Goal: Task Accomplishment & Management: Manage account settings

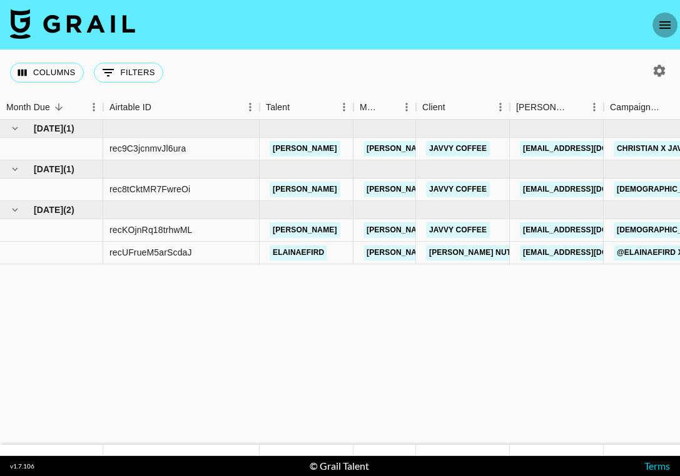
click at [662, 20] on icon "open drawer" at bounding box center [665, 25] width 15 height 15
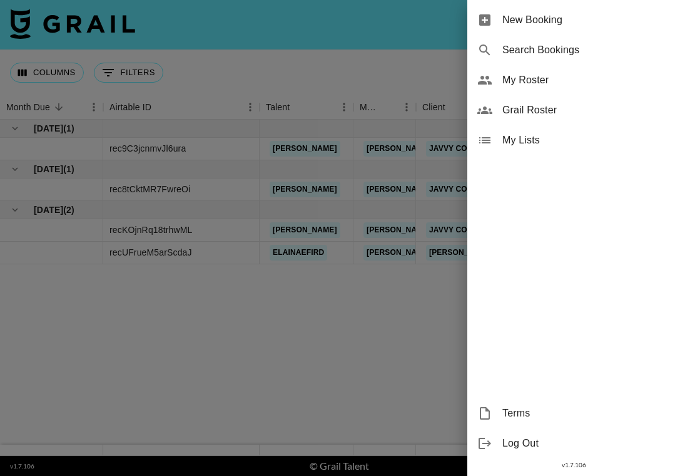
click at [528, 141] on span "My Lists" at bounding box center [587, 140] width 168 height 15
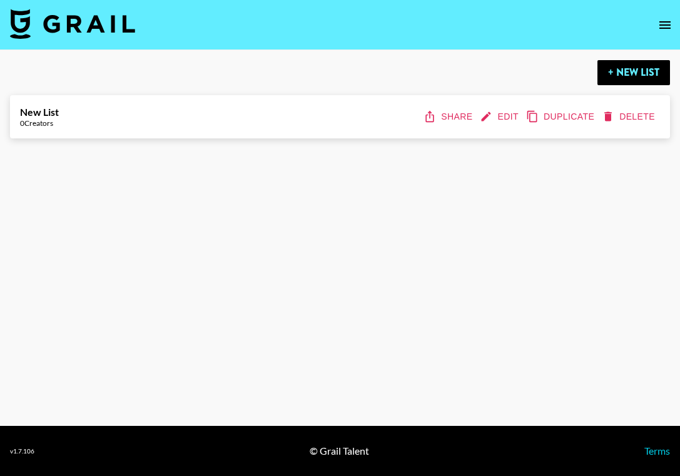
click at [110, 118] on div "New List 0 Creators Share Edit Duplicate Delete" at bounding box center [340, 116] width 640 height 23
click at [640, 77] on button "+ New List" at bounding box center [634, 72] width 73 height 25
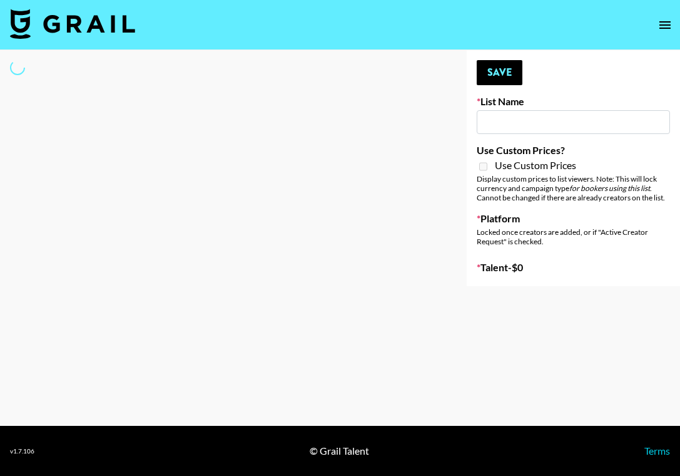
type input "New List"
select select "Song"
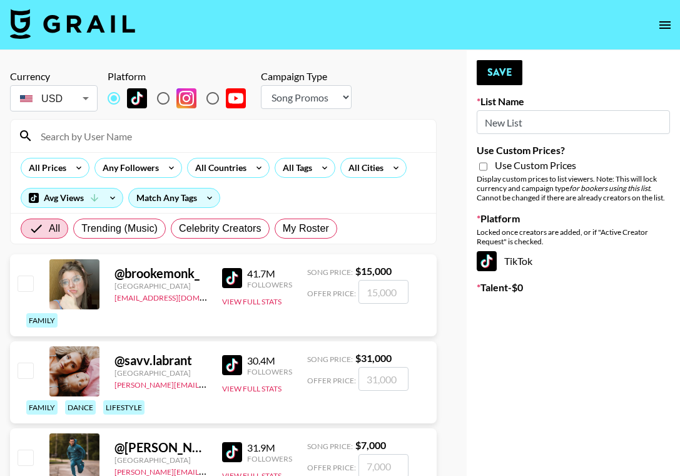
click at [95, 140] on input at bounding box center [231, 136] width 396 height 20
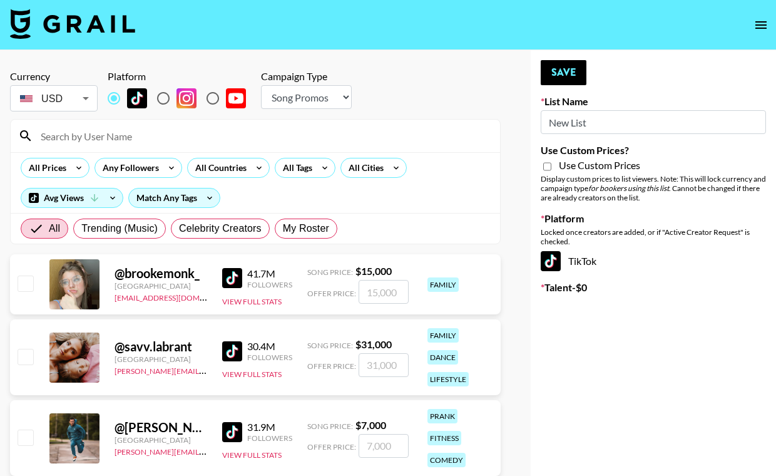
click at [74, 128] on input at bounding box center [262, 136] width 459 height 20
click at [101, 141] on input at bounding box center [262, 136] width 459 height 20
paste input "toriskills"
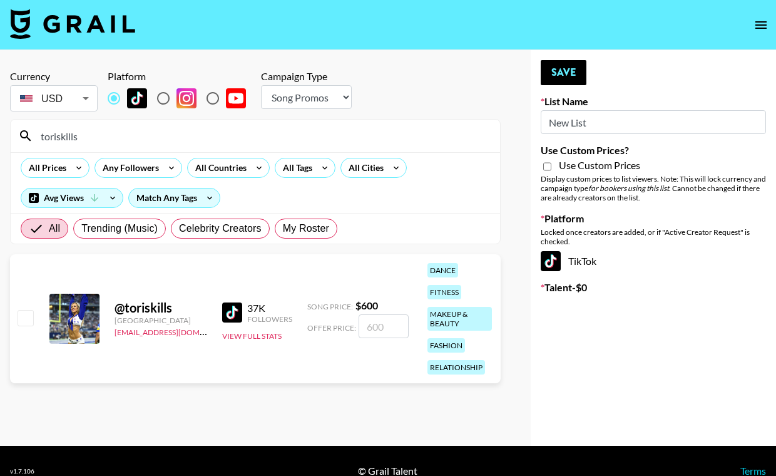
click at [76, 323] on div at bounding box center [74, 319] width 50 height 50
click at [138, 334] on link "alyssa.bogdan@grail-talent.com" at bounding box center [178, 331] width 126 height 12
click at [210, 141] on input "toriskills" at bounding box center [262, 136] width 459 height 20
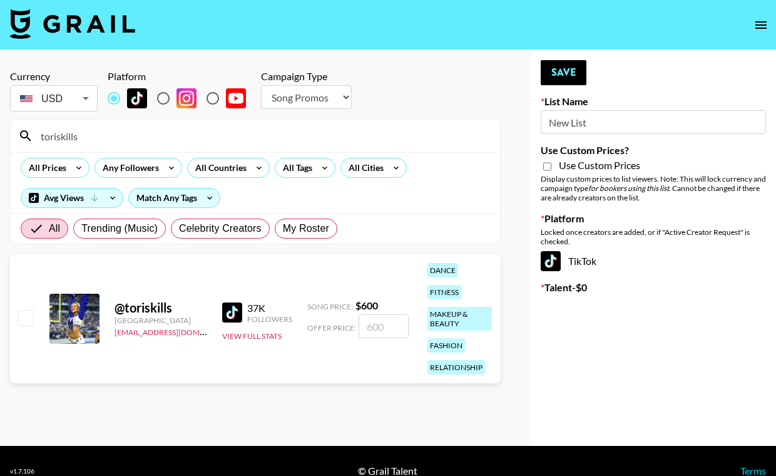
paste input "lizleatrice"
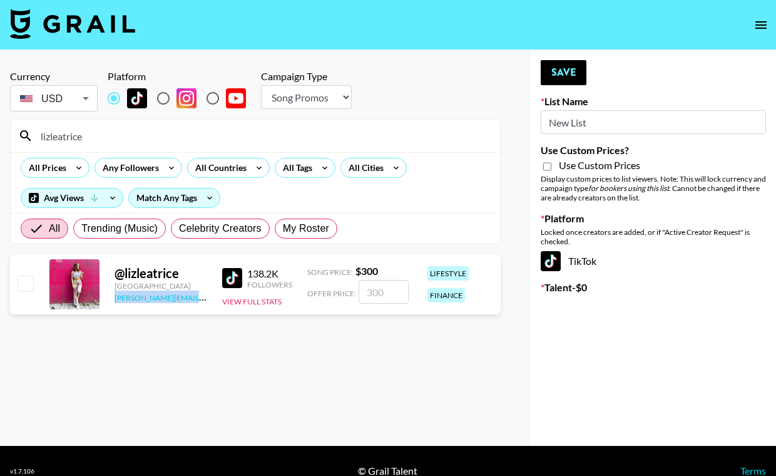
copy link "erin.oconnell@grail-talent.com"
click at [150, 135] on input "lizleatrice" at bounding box center [262, 136] width 459 height 20
paste input "courtneyahoward"
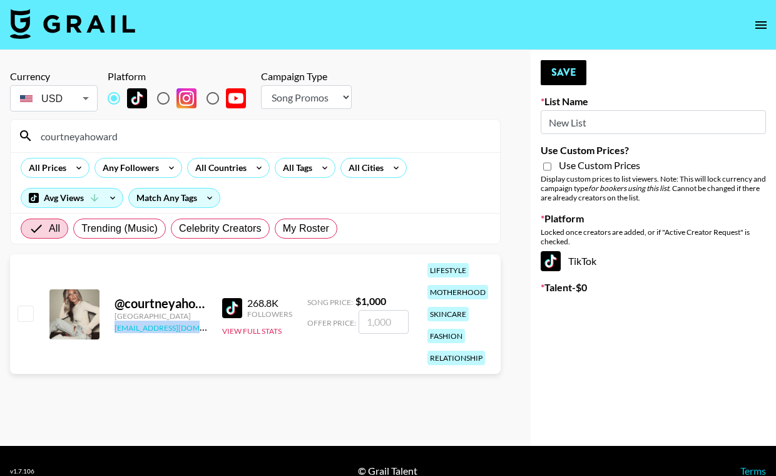
copy link "se@grail-talent.com"
click at [178, 136] on input "courtneyahoward" at bounding box center [262, 136] width 459 height 20
paste input "diandradelgado_"
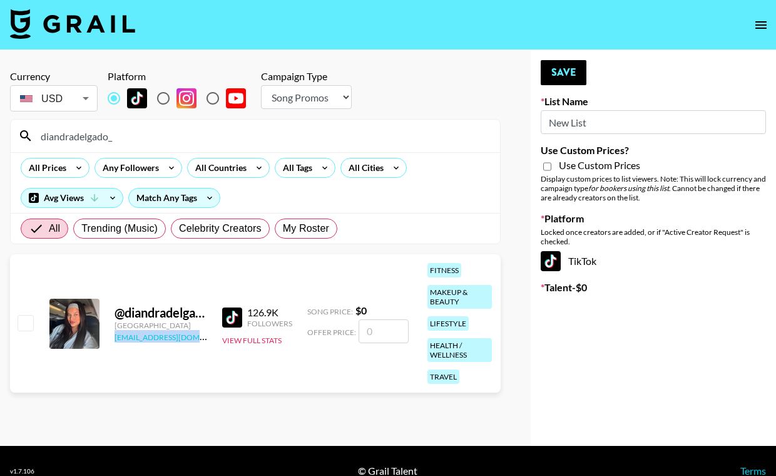
copy link "eena@grail-talent.com"
click at [212, 139] on input "diandradelgado_" at bounding box center [262, 136] width 459 height 20
paste input "laurencameronglass"
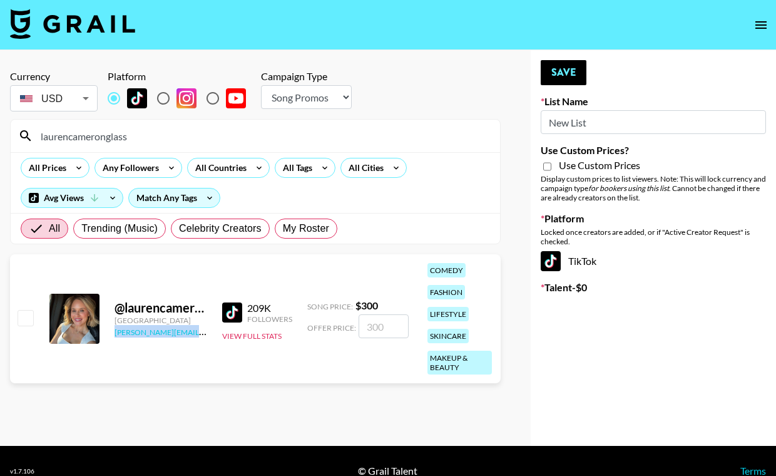
copy link "cindy.corujo@grail-talent.com"
click at [260, 139] on input "laurencameronglass" at bounding box center [262, 136] width 459 height 20
paste input "ifewithadrienne"
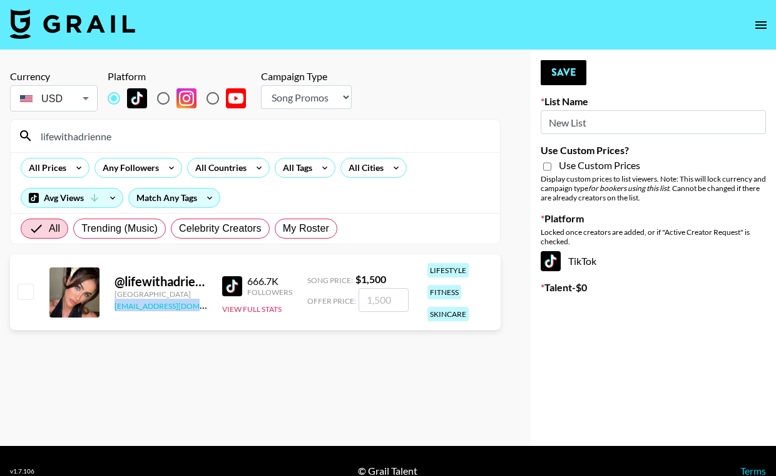
copy link "maxelk@grail-talent.com"
click at [280, 134] on input "lifewithadrienne" at bounding box center [262, 136] width 459 height 20
paste input "daphnunez"
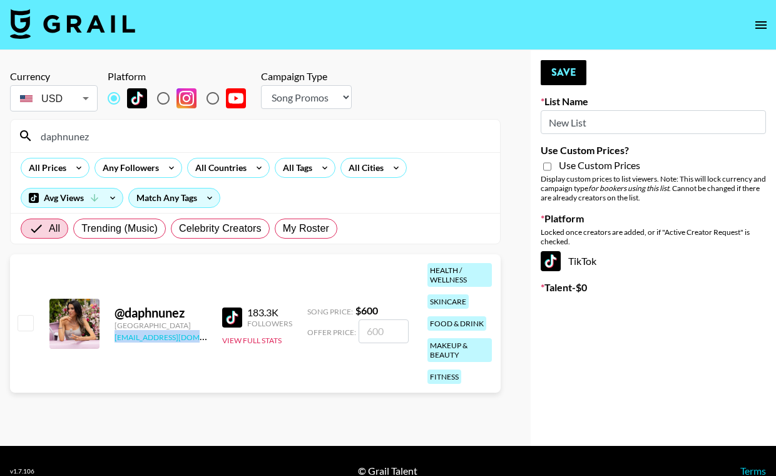
copy link "maxelk@grail-talent.com"
click at [202, 136] on input "daphnunez" at bounding box center [262, 136] width 459 height 20
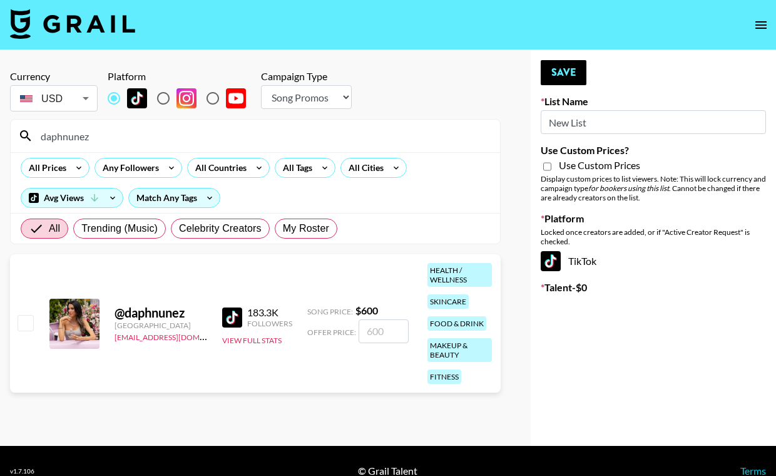
paste input "lifewithadrienne"
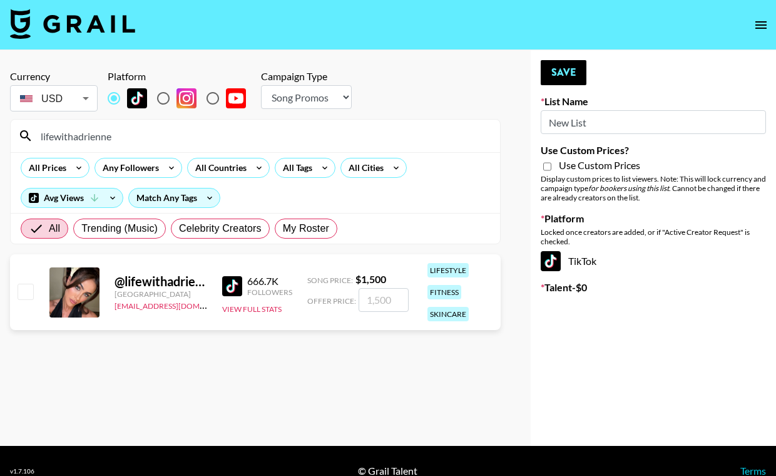
type input "daphnunez"
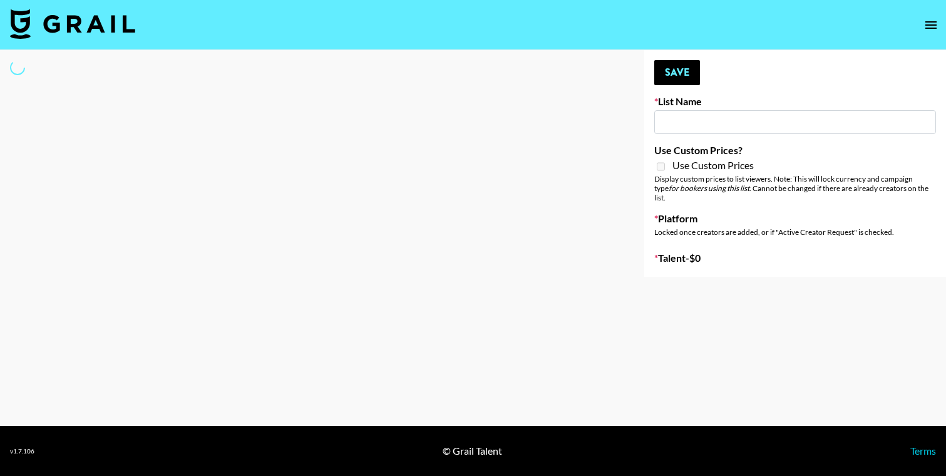
type input "Who Did The Body"
select select "Song"
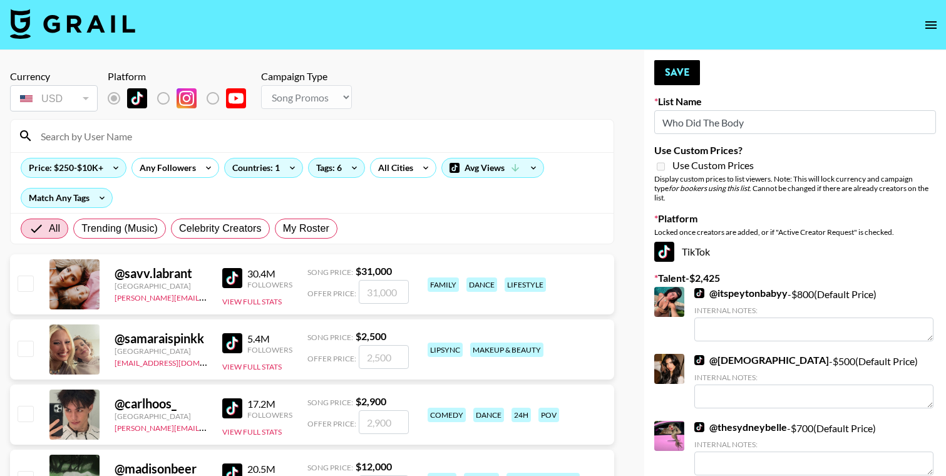
click at [100, 138] on input at bounding box center [319, 136] width 573 height 20
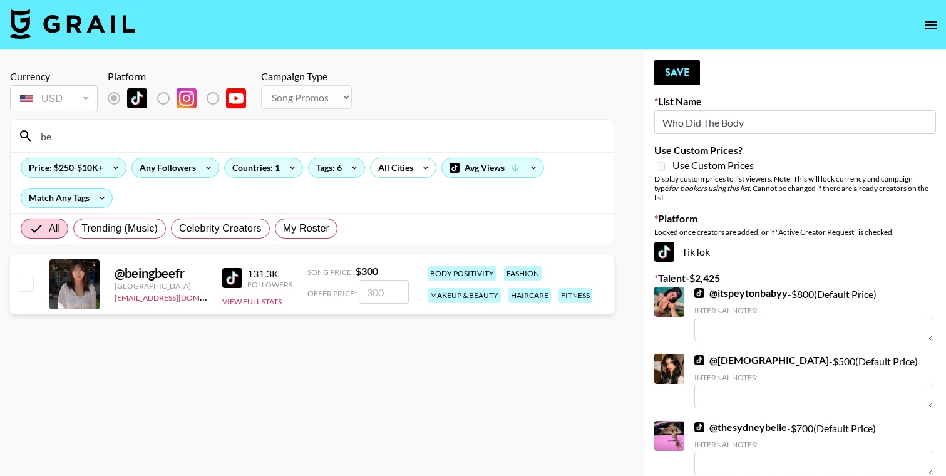
type input "b"
